Goal: Find specific page/section: Find specific page/section

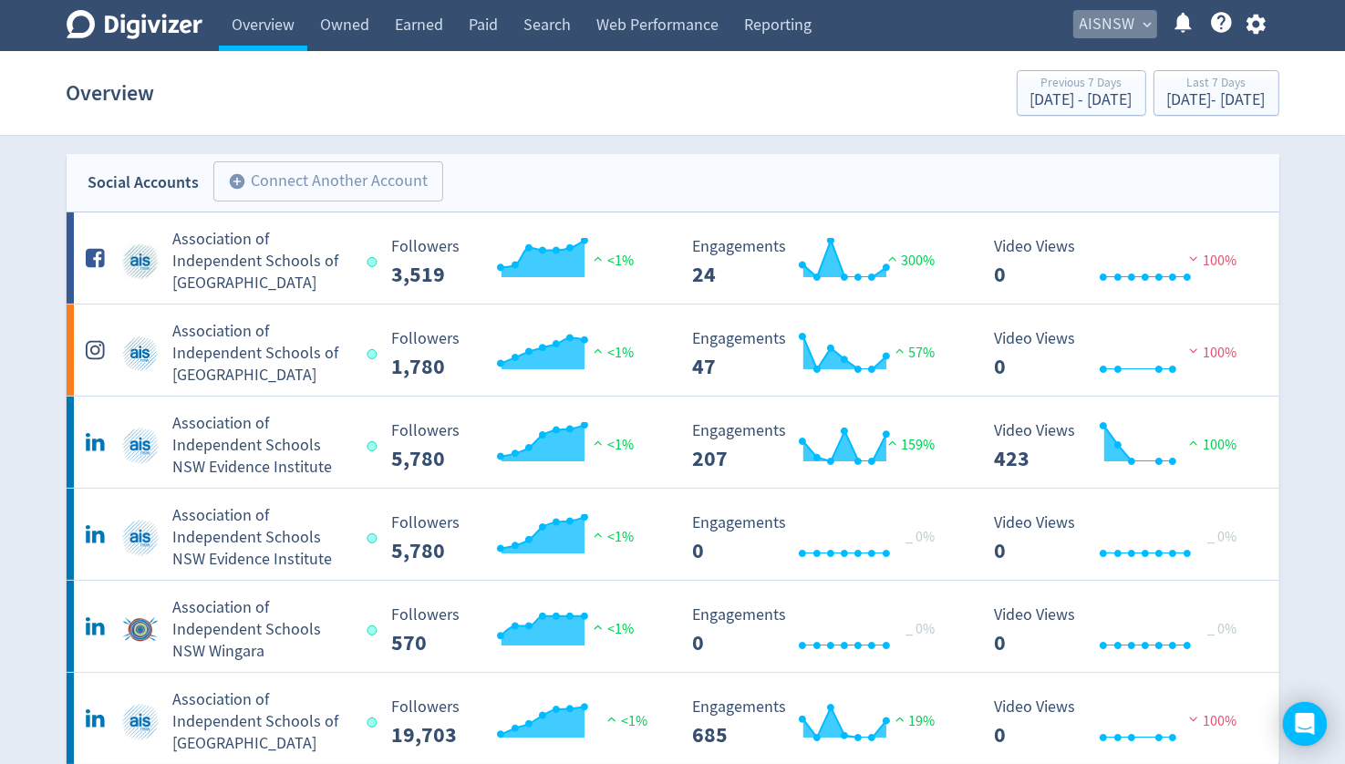
click at [1130, 11] on span "AISNSW" at bounding box center [1108, 24] width 56 height 29
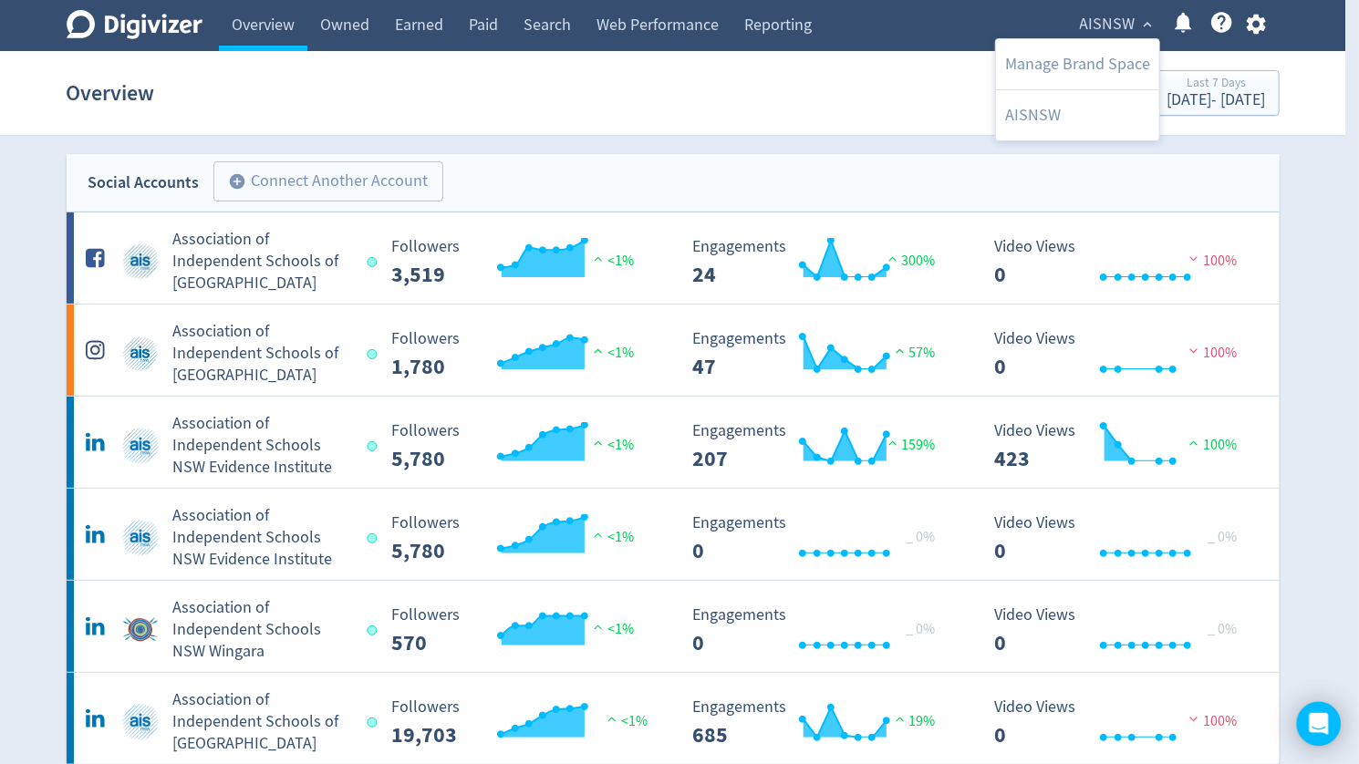
click at [737, 99] on div at bounding box center [679, 382] width 1359 height 764
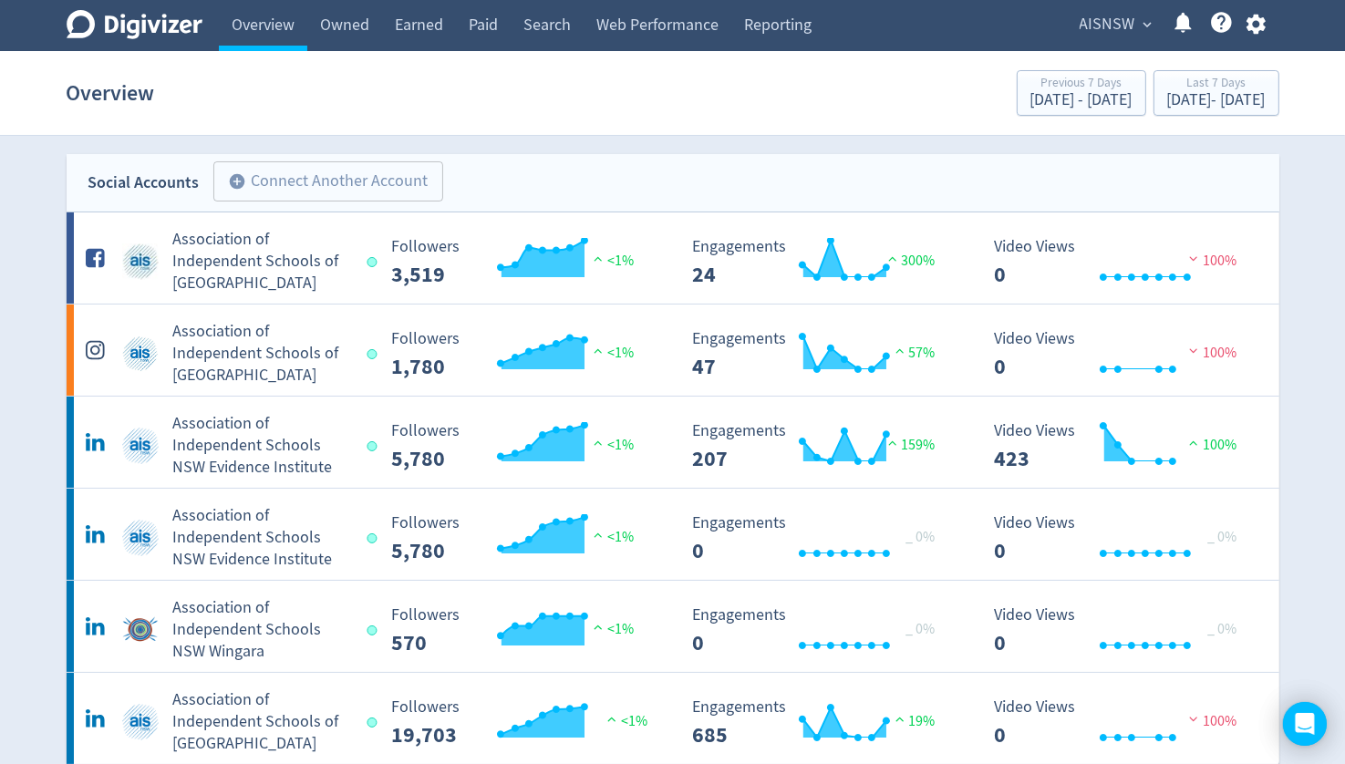
click at [1262, 23] on icon "button" at bounding box center [1255, 25] width 19 height 20
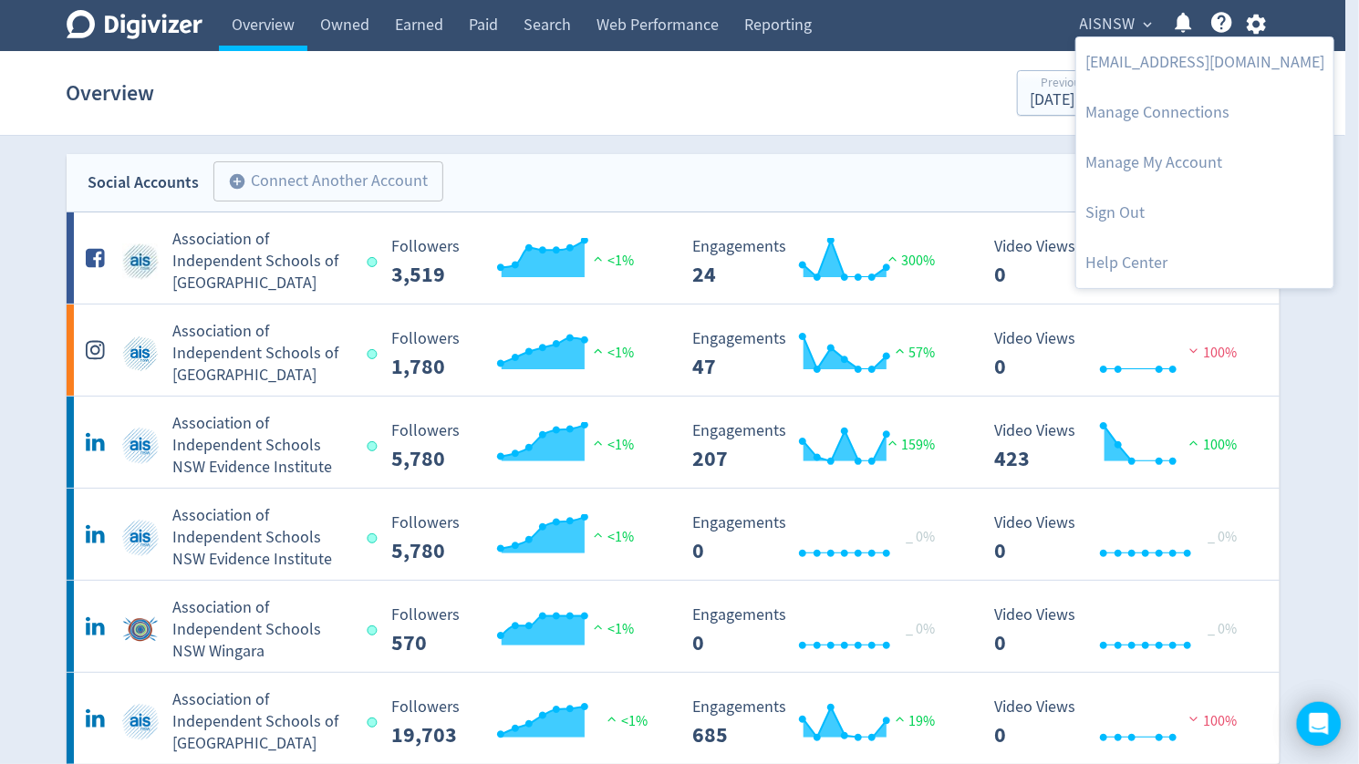
click at [603, 138] on div at bounding box center [679, 382] width 1359 height 764
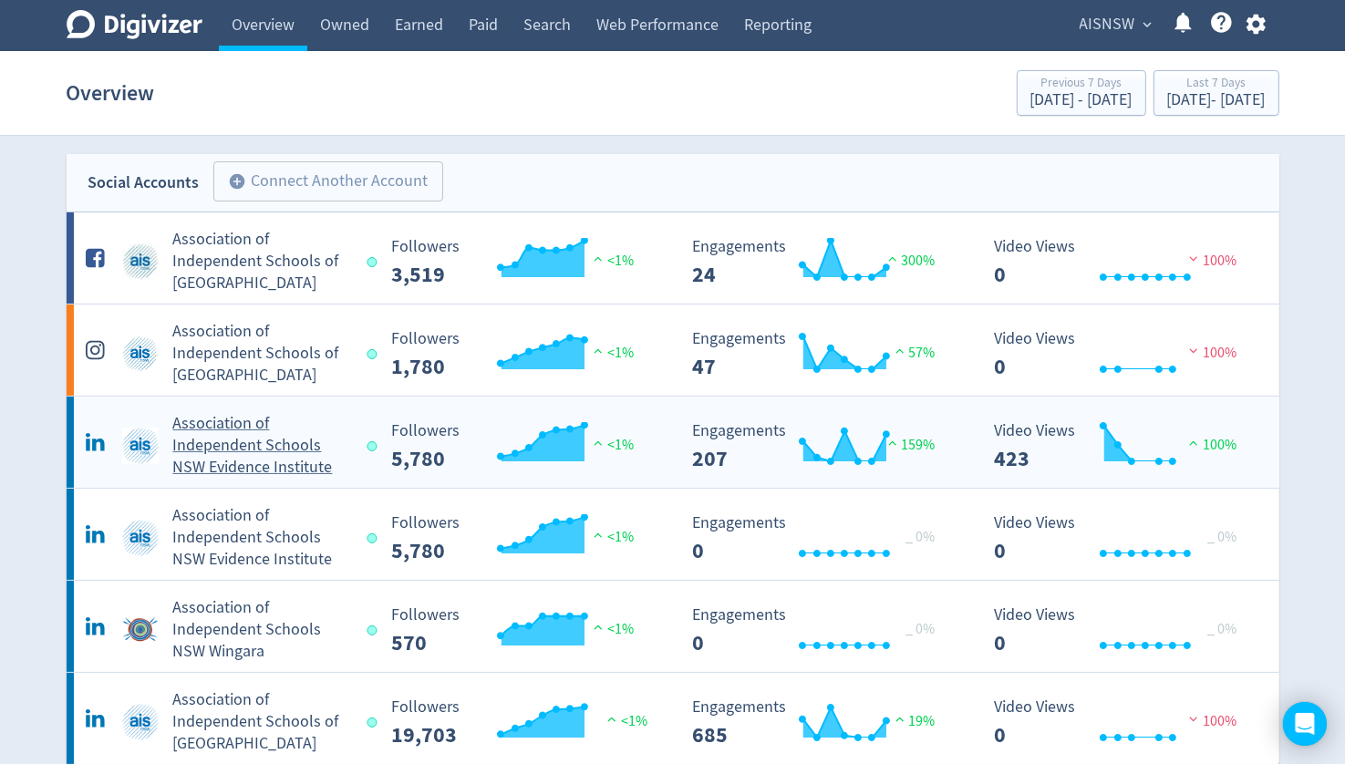
click at [257, 453] on h5 "Association of Independent Schools NSW Evidence Institute" at bounding box center [262, 446] width 178 height 66
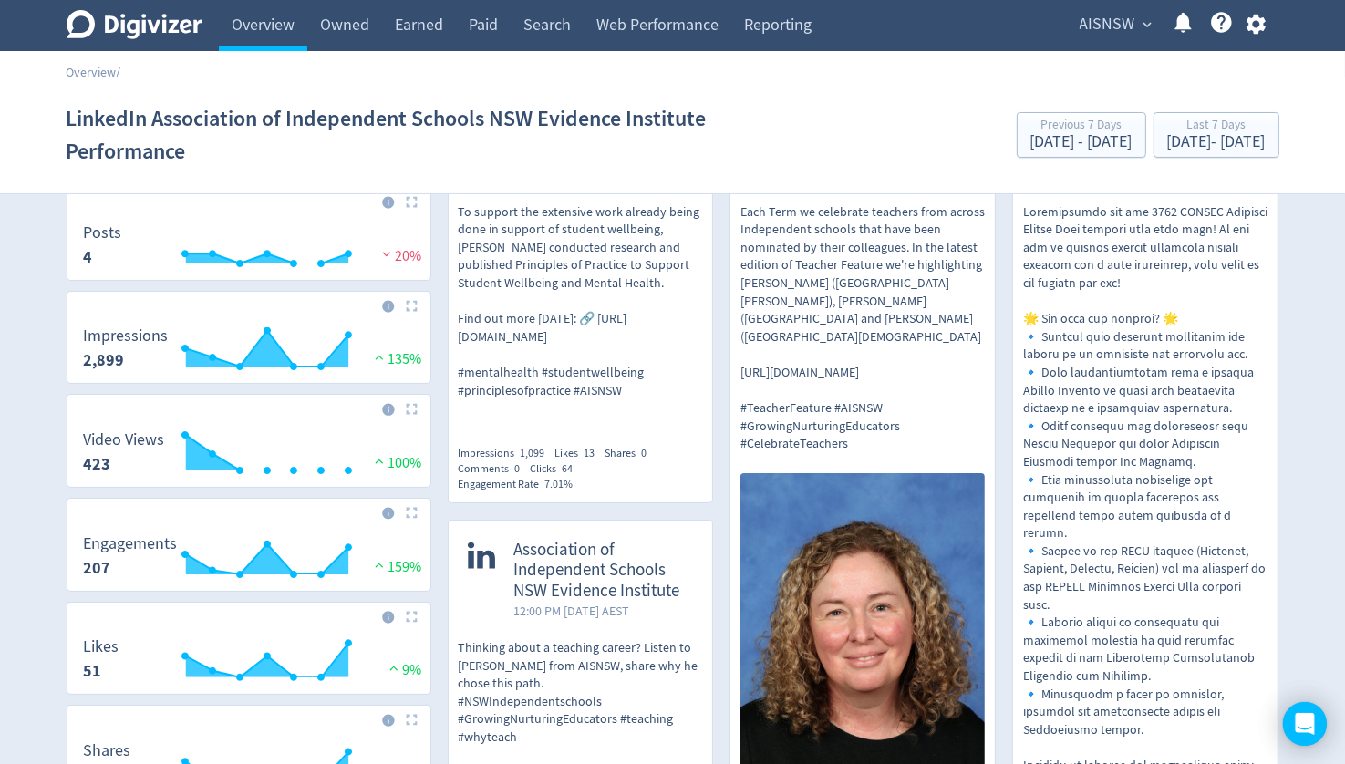
scroll to position [182, 0]
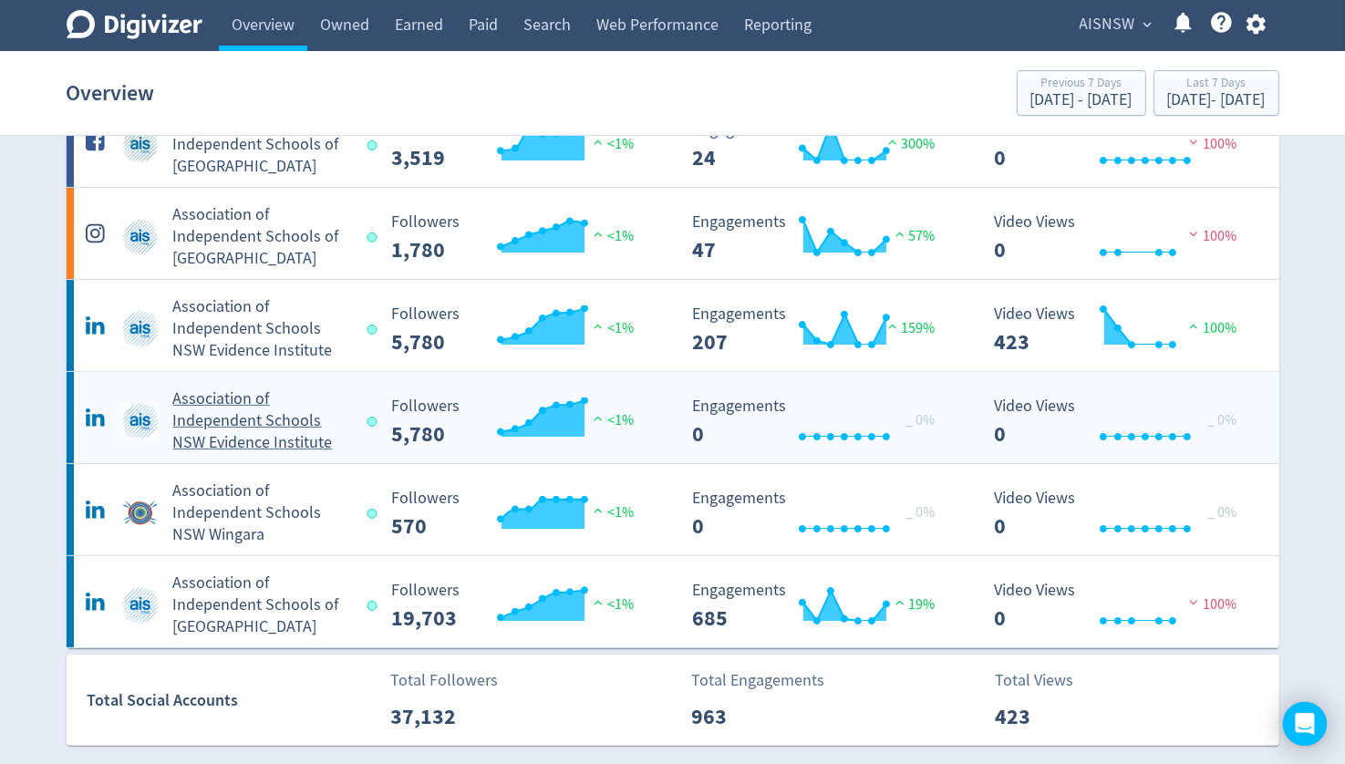
scroll to position [91, 0]
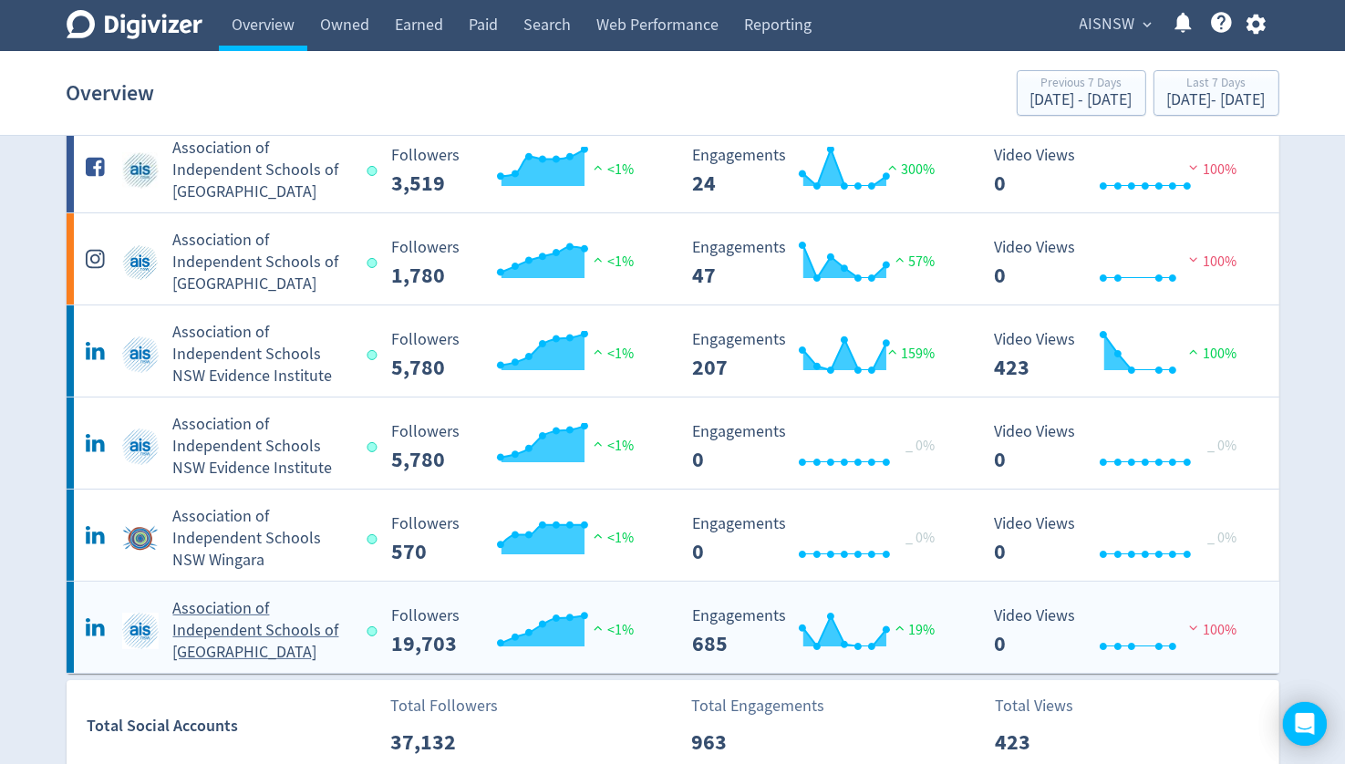
click at [225, 632] on h5 "Association of Independent Schools of [GEOGRAPHIC_DATA]" at bounding box center [262, 631] width 178 height 66
